Goal: Task Accomplishment & Management: Use online tool/utility

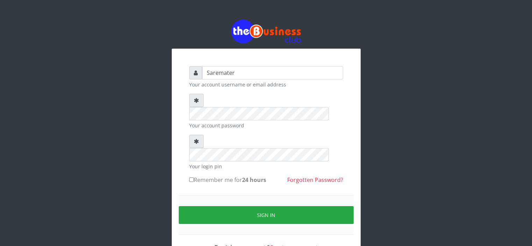
type input "Saremater"
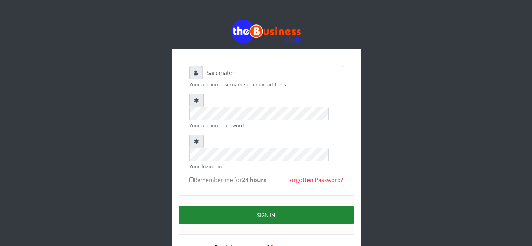
click at [268, 206] on button "Sign in" at bounding box center [266, 215] width 175 height 18
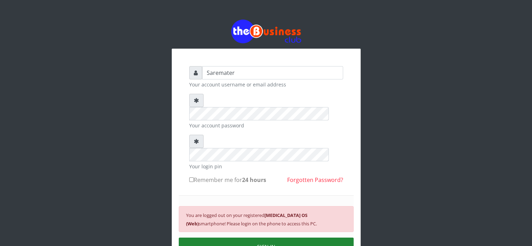
click at [287, 237] on button "SIGN IN" at bounding box center [266, 246] width 175 height 18
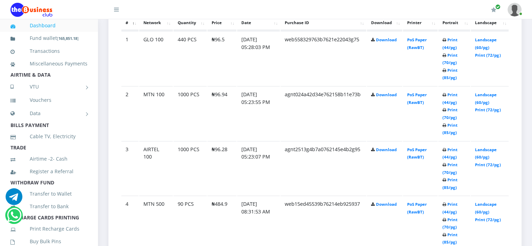
scroll to position [415, 0]
click at [490, 163] on link "Print (72/pg)" at bounding box center [488, 163] width 26 height 5
click at [491, 108] on link "Print (72/pg)" at bounding box center [488, 108] width 26 height 5
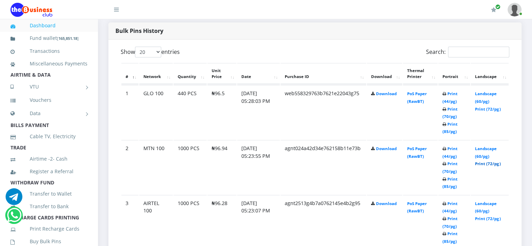
scroll to position [358, 0]
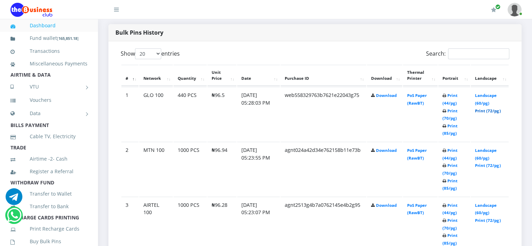
click at [483, 110] on link "Print (72/pg)" at bounding box center [488, 110] width 26 height 5
